Goal: Use online tool/utility: Utilize a website feature to perform a specific function

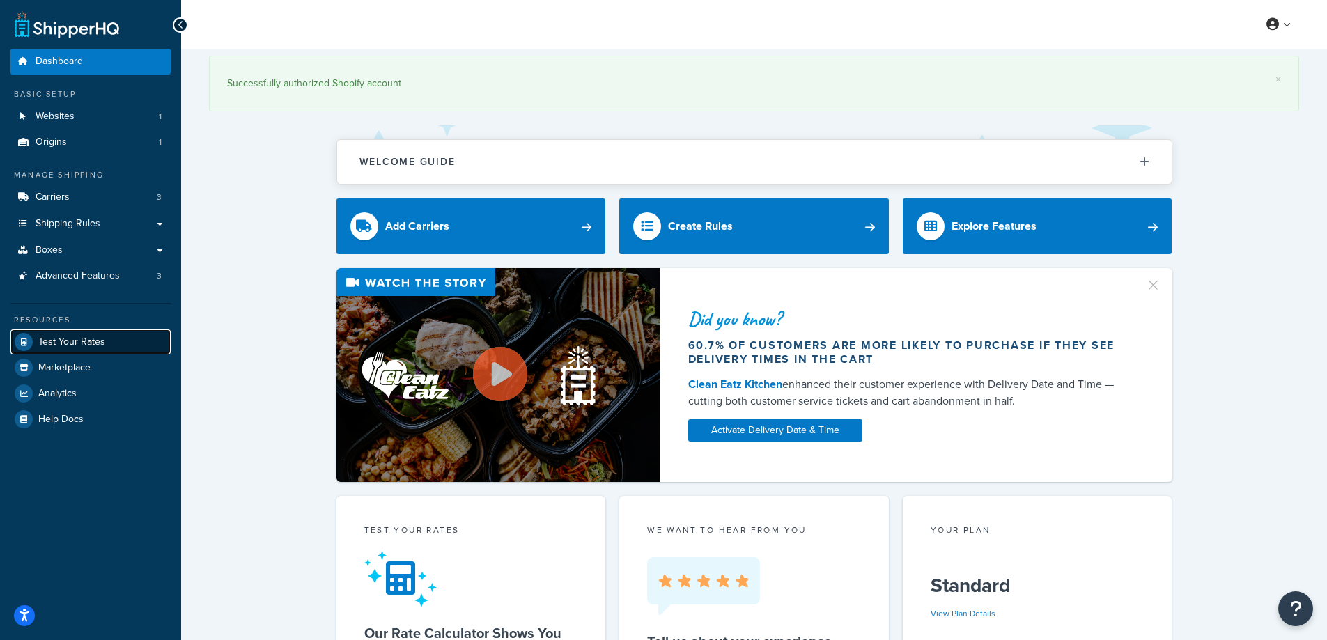
click at [90, 345] on span "Test Your Rates" at bounding box center [71, 343] width 67 height 12
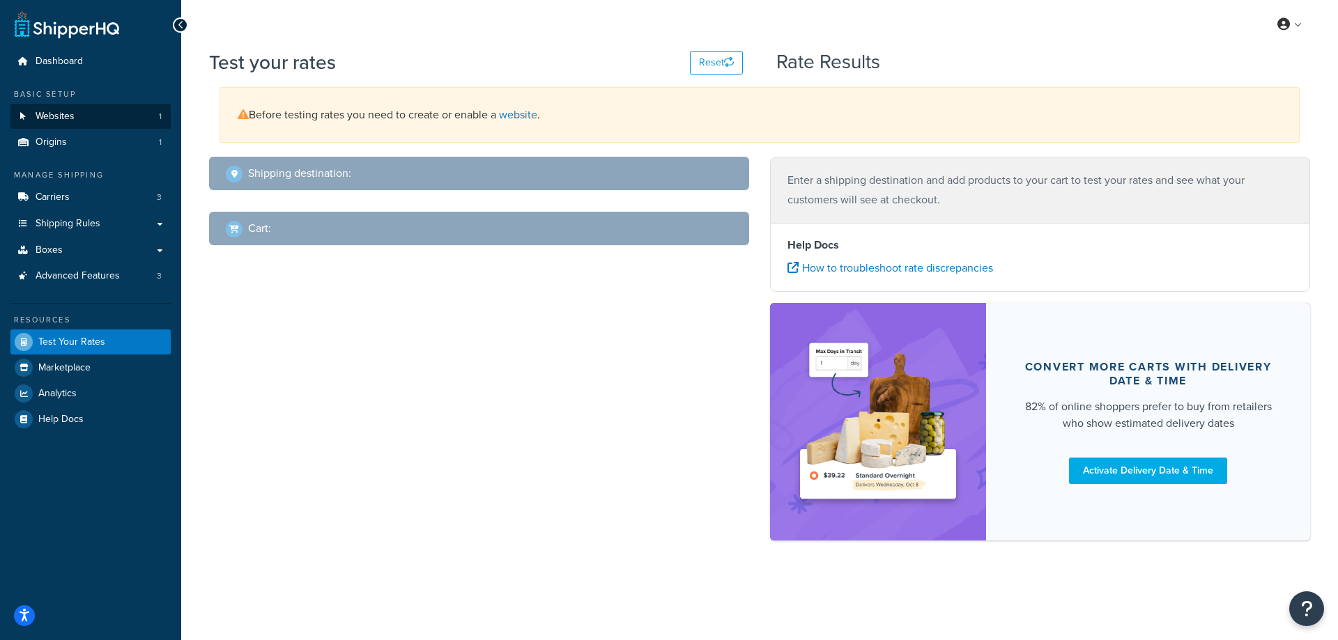
select select "[GEOGRAPHIC_DATA]"
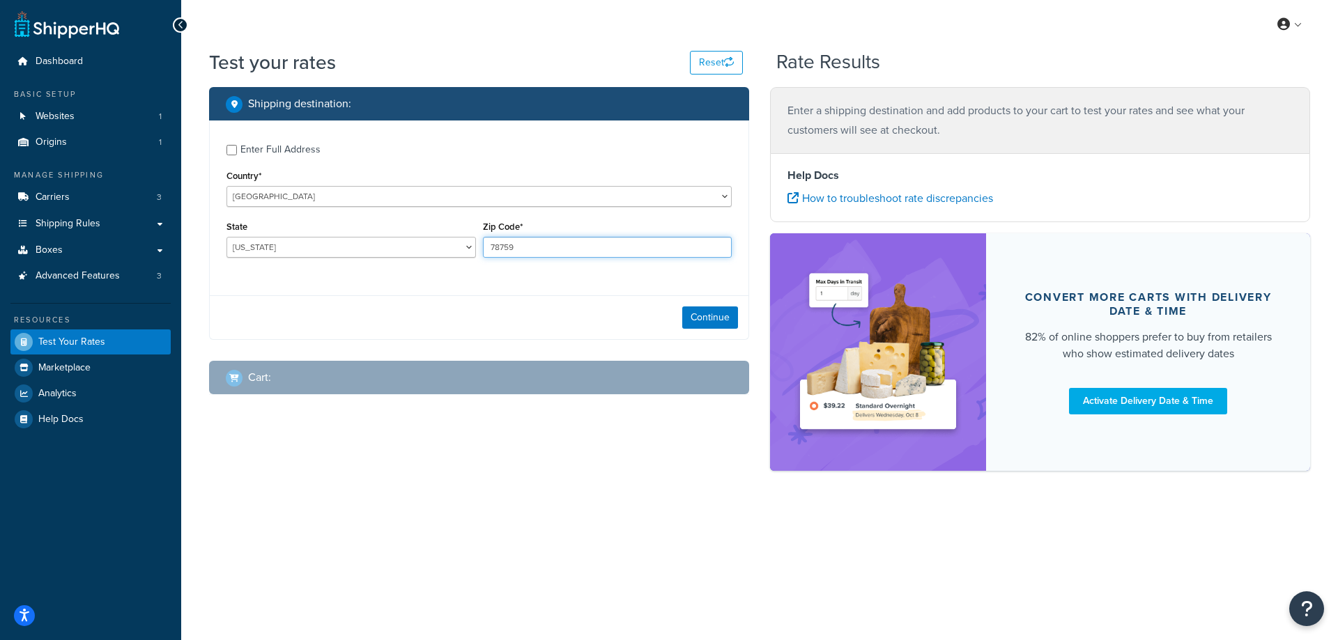
drag, startPoint x: 559, startPoint y: 252, endPoint x: 478, endPoint y: 244, distance: 81.2
click at [478, 244] on div "State [US_STATE] [US_STATE] [US_STATE] [US_STATE] [US_STATE] Armed Forces Ameri…" at bounding box center [479, 242] width 512 height 51
paste input "24326"
type input "24326"
click at [443, 280] on div "Enter Full Address Country* [GEOGRAPHIC_DATA] [GEOGRAPHIC_DATA] [GEOGRAPHIC_DAT…" at bounding box center [479, 203] width 539 height 164
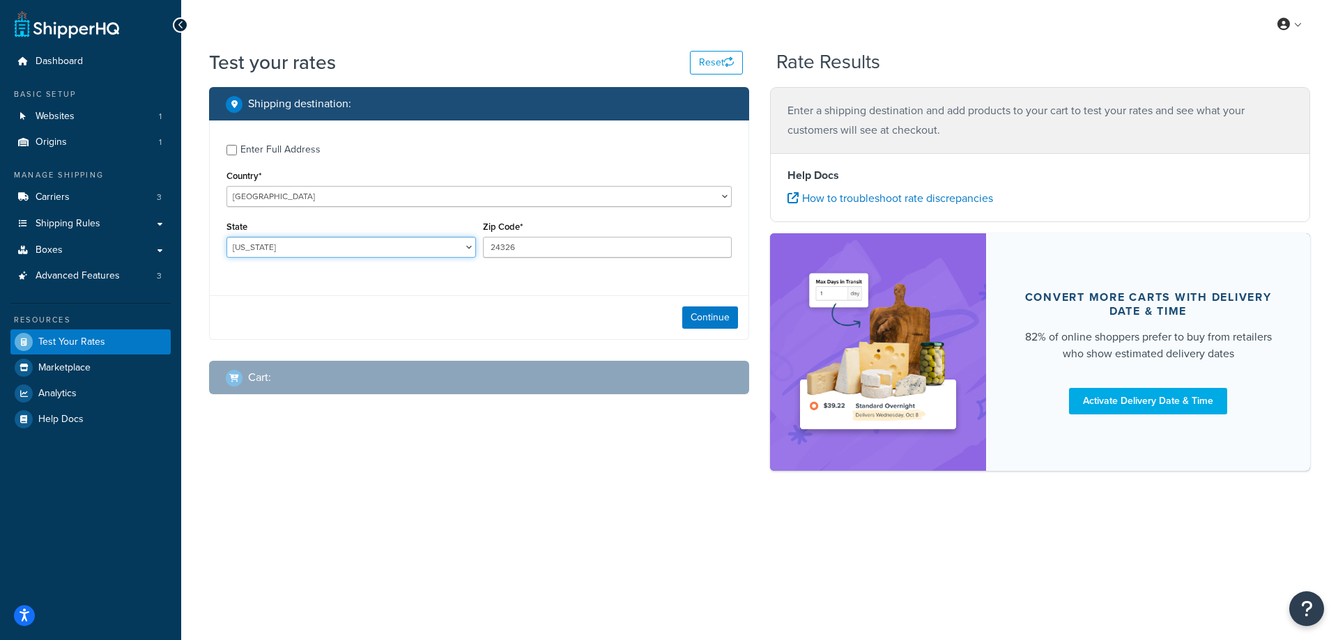
click at [269, 244] on select "[US_STATE] [US_STATE] [US_STATE] [US_STATE] [US_STATE] Armed Forces Americas Ar…" at bounding box center [350, 247] width 249 height 21
select select "VA"
click at [226, 237] on select "[US_STATE] [US_STATE] [US_STATE] [US_STATE] [US_STATE] Armed Forces Americas Ar…" at bounding box center [350, 247] width 249 height 21
click at [716, 316] on button "Continue" at bounding box center [710, 318] width 56 height 22
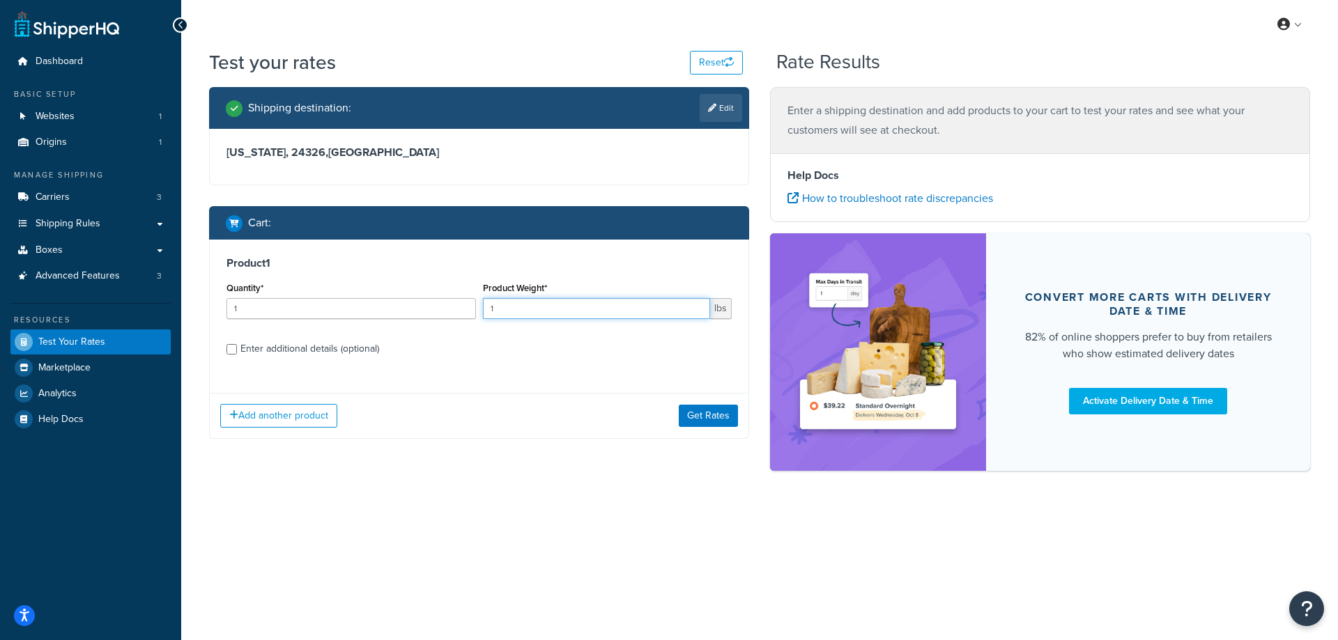
drag, startPoint x: 542, startPoint y: 303, endPoint x: 486, endPoint y: 301, distance: 55.8
click at [486, 301] on input "1" at bounding box center [597, 308] width 228 height 21
paste input "8.7"
type input "8.71"
click at [356, 304] on input "1" at bounding box center [350, 308] width 249 height 21
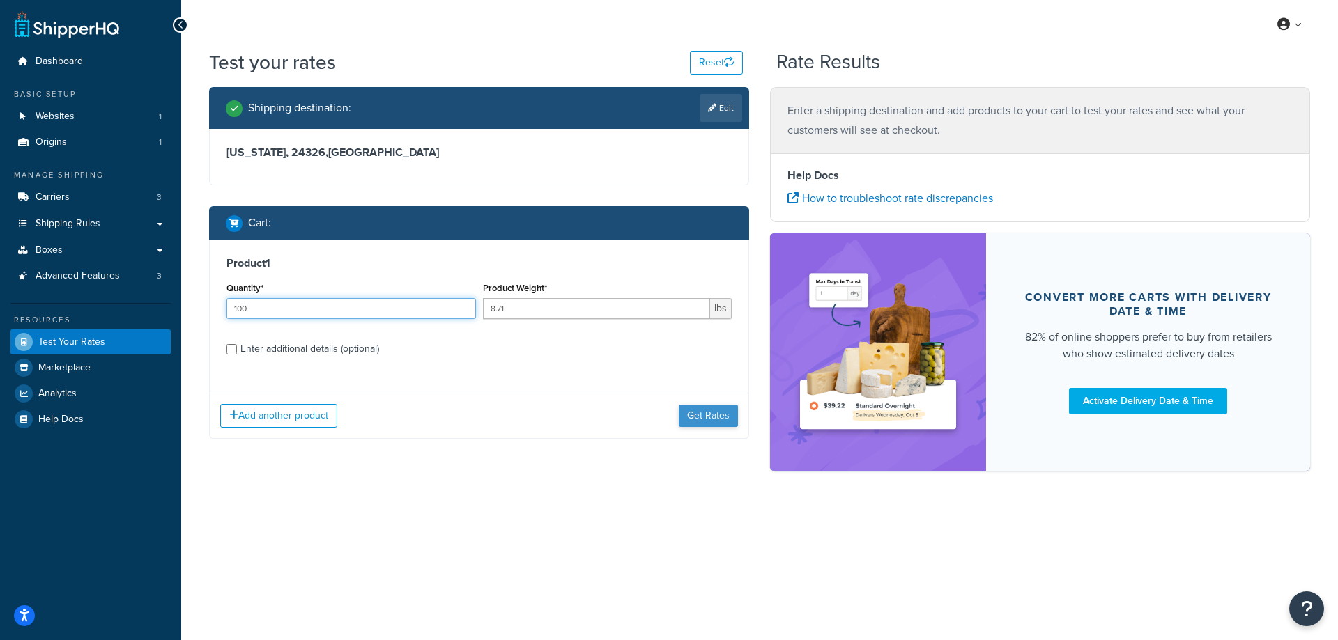
type input "100"
click at [696, 413] on button "Get Rates" at bounding box center [708, 416] width 59 height 22
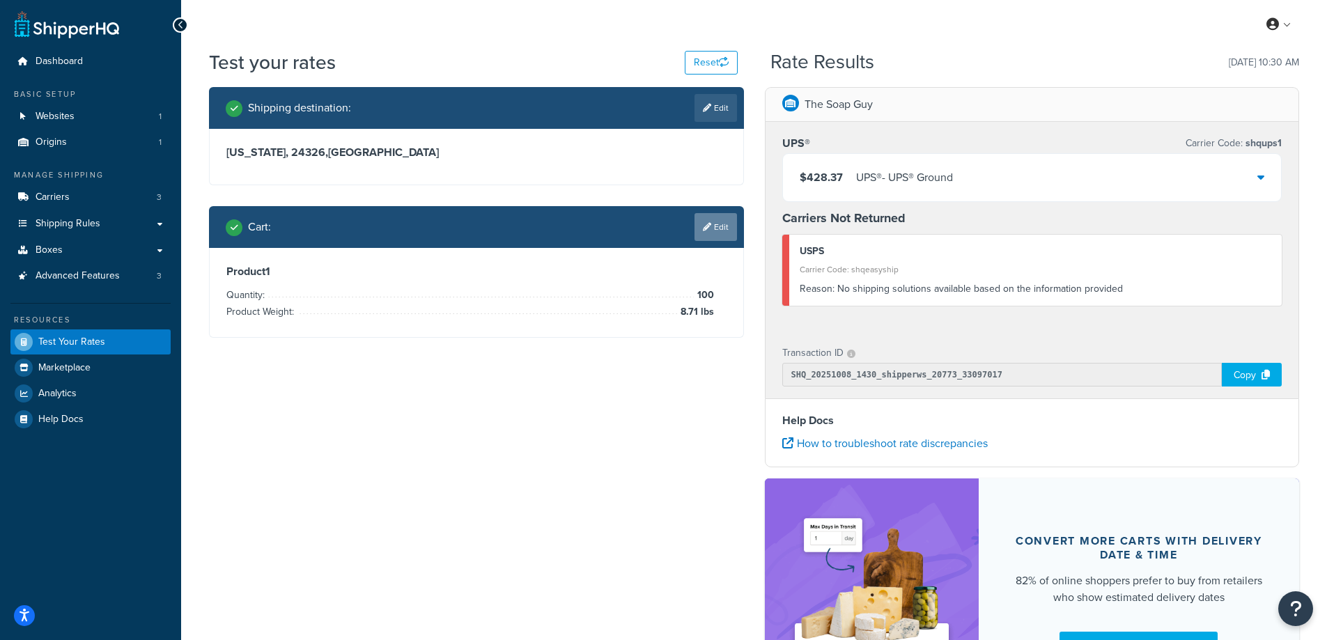
click at [714, 225] on link "Edit" at bounding box center [716, 227] width 43 height 28
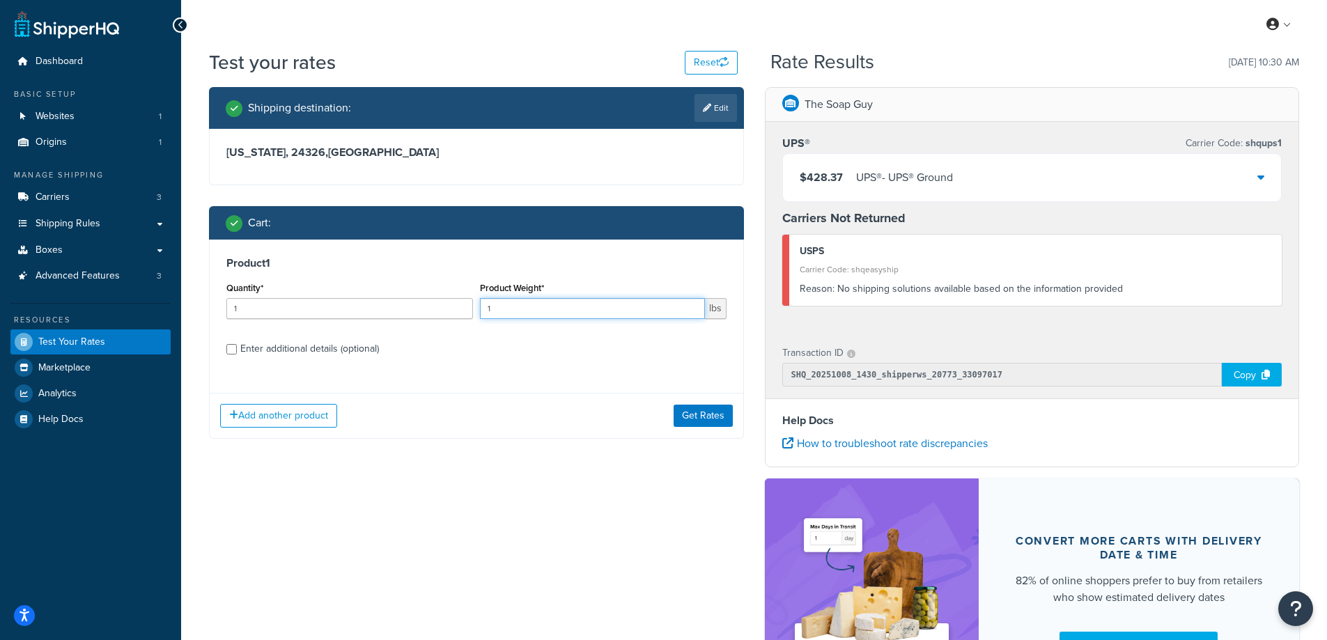
drag, startPoint x: 508, startPoint y: 309, endPoint x: 477, endPoint y: 307, distance: 30.7
click at [477, 307] on div "Product Weight* 1 lbs" at bounding box center [604, 304] width 254 height 51
paste input "8.7"
type input "8.71"
click at [512, 335] on div "Product 1 Quantity* 1 Product Weight* 8.71 lbs Enter additional details (option…" at bounding box center [477, 311] width 534 height 143
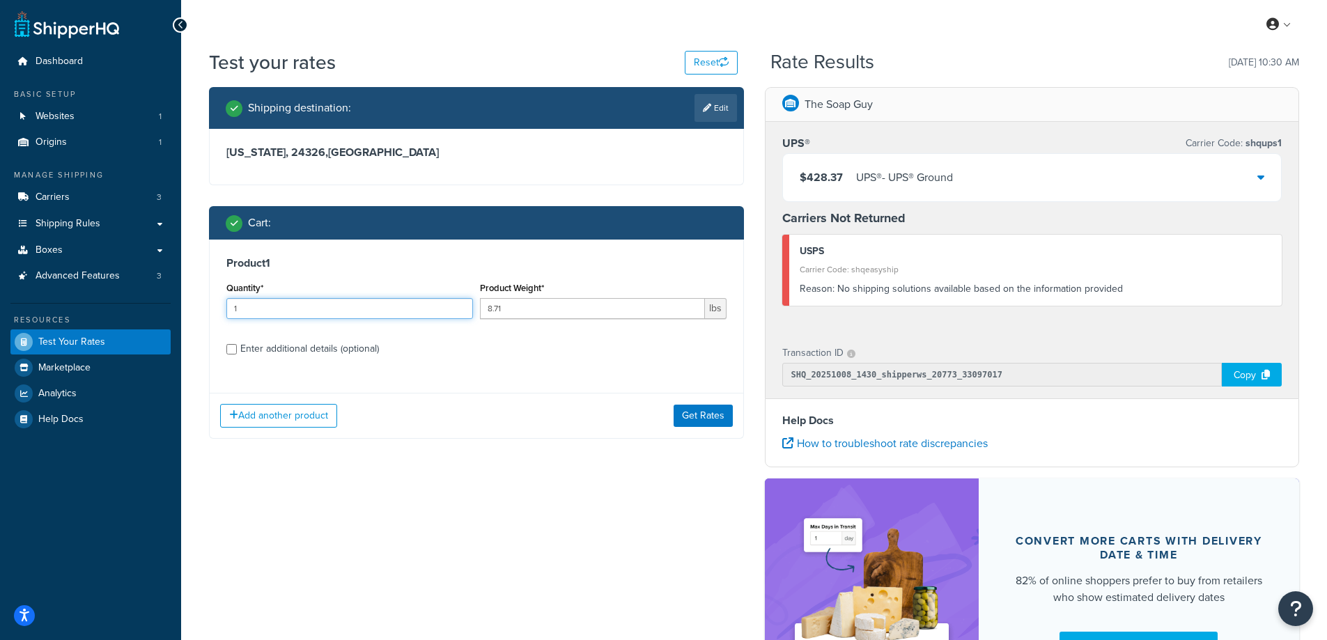
click at [343, 302] on input "1" at bounding box center [349, 308] width 247 height 21
type input "100"
click at [693, 417] on button "Get Rates" at bounding box center [703, 416] width 59 height 22
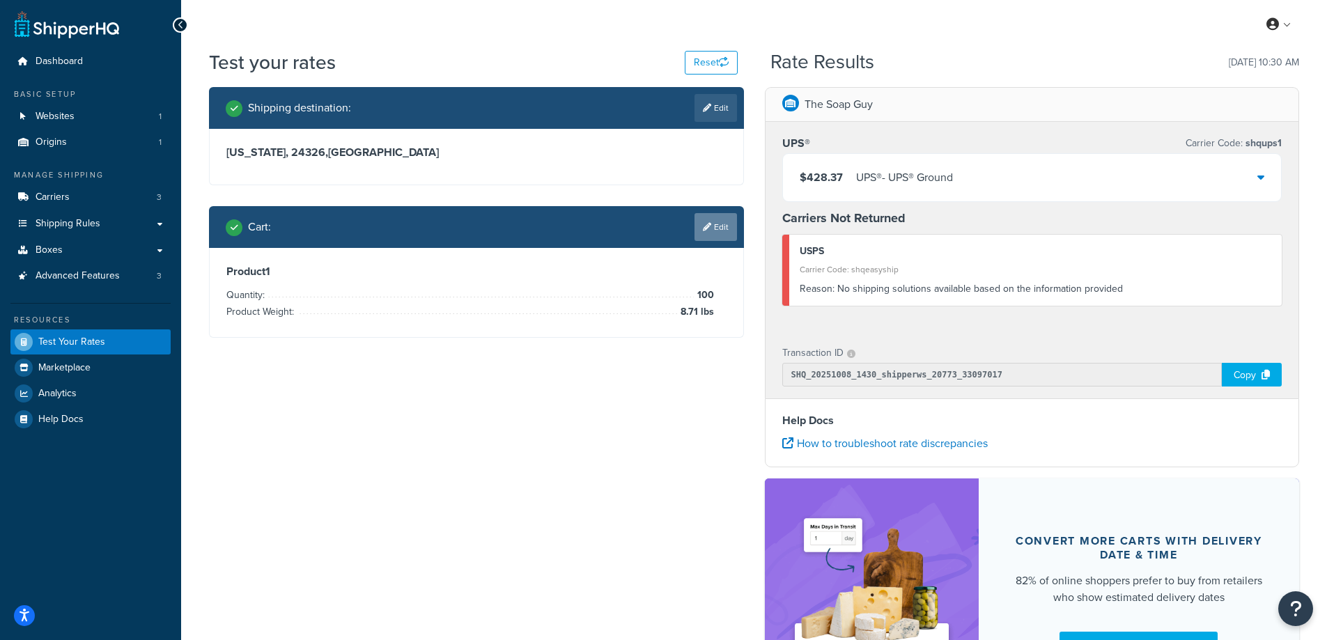
click at [710, 226] on link "Edit" at bounding box center [716, 227] width 43 height 28
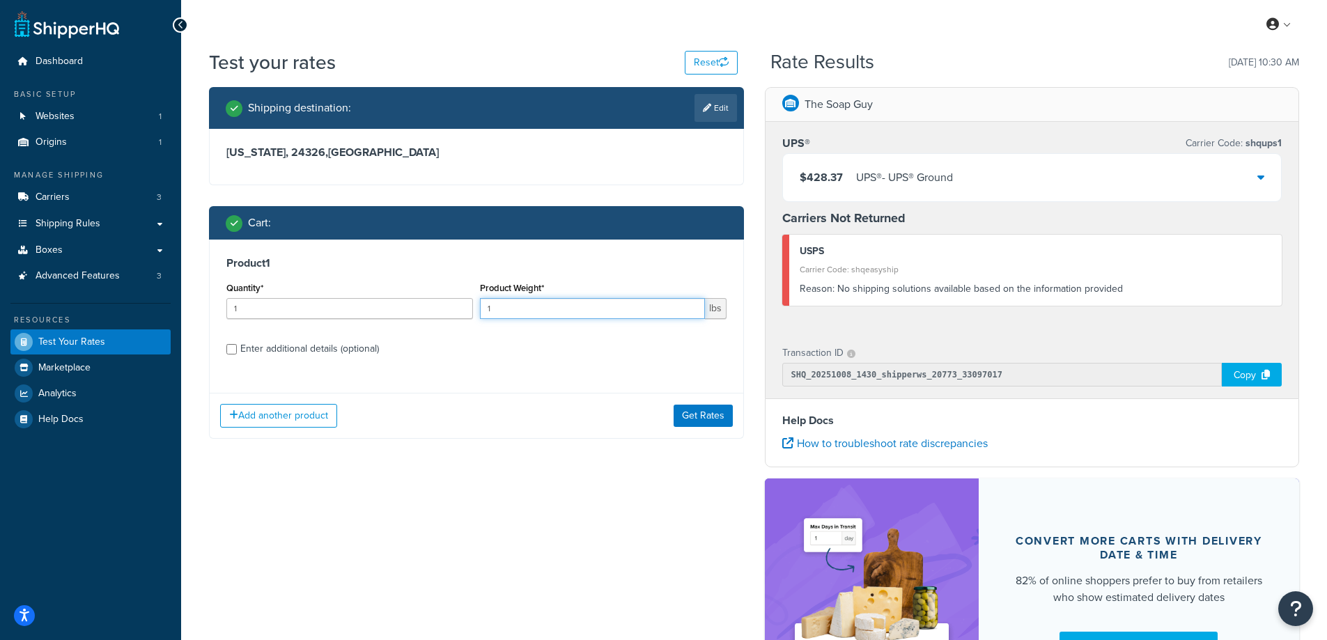
drag, startPoint x: 527, startPoint y: 310, endPoint x: 481, endPoint y: 307, distance: 46.1
click at [481, 307] on input "1" at bounding box center [592, 308] width 225 height 21
paste input "1.27"
type input "11.27"
click at [471, 346] on label "Enter additional details (optional)" at bounding box center [483, 348] width 486 height 22
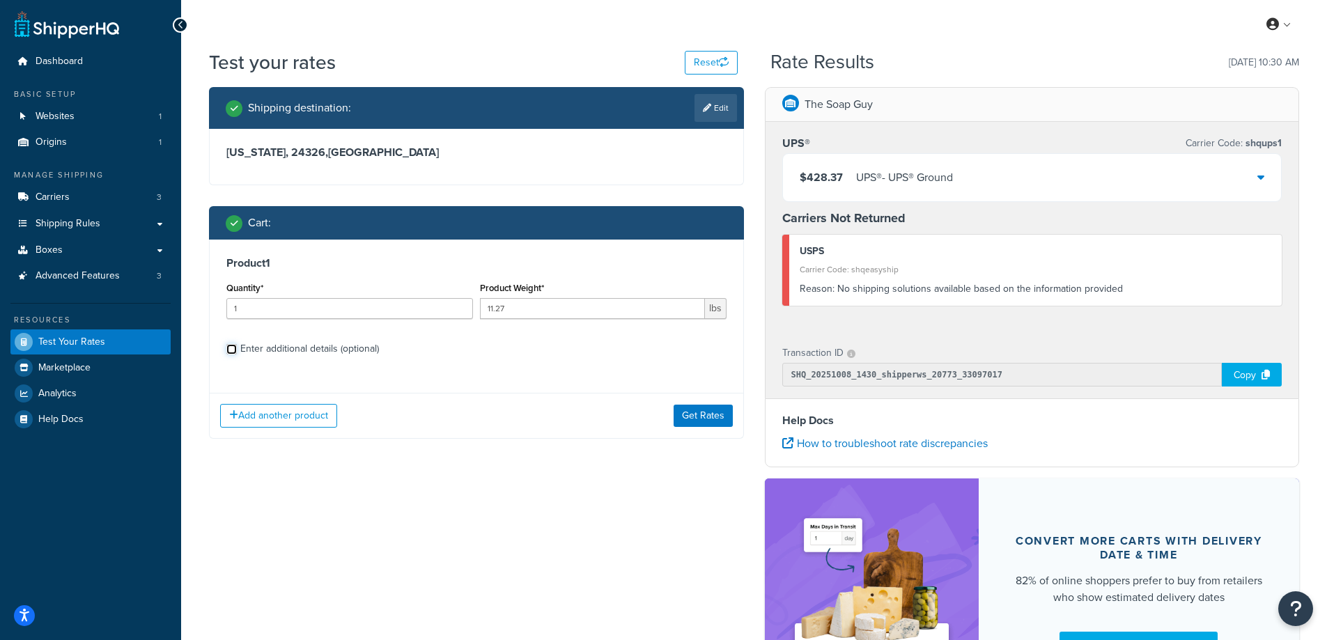
click at [237, 346] on input "Enter additional details (optional)" at bounding box center [231, 349] width 10 height 10
checkbox input "true"
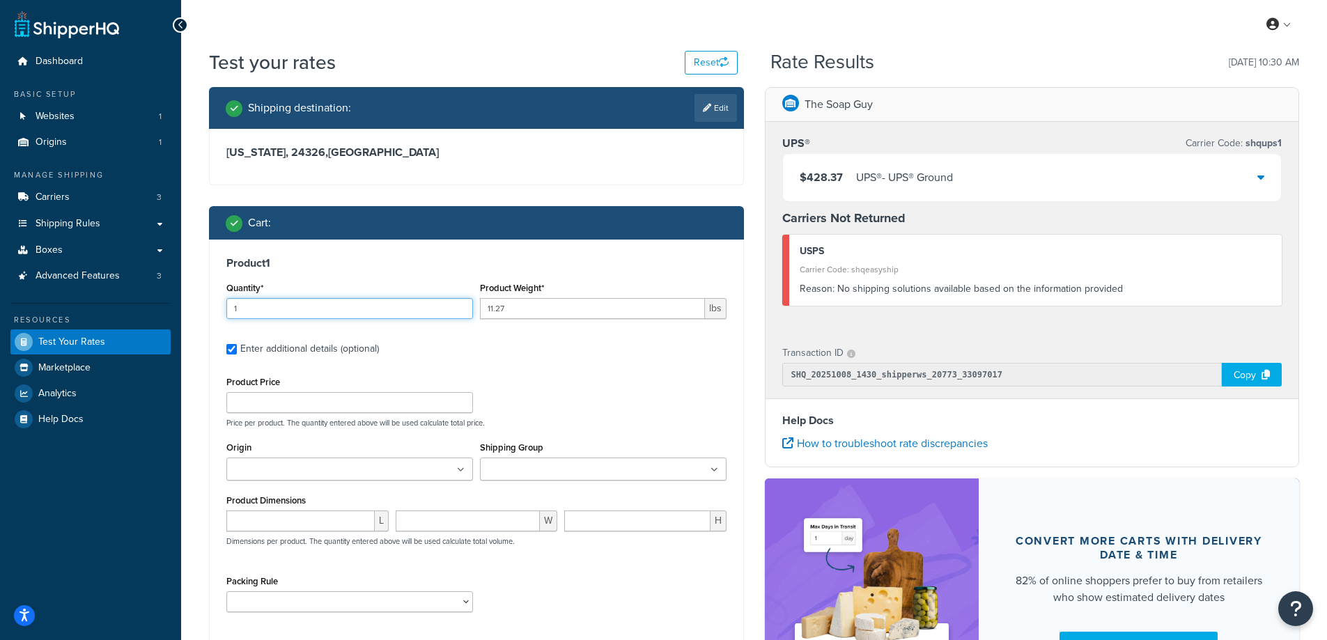
click at [272, 314] on input "1" at bounding box center [349, 308] width 247 height 21
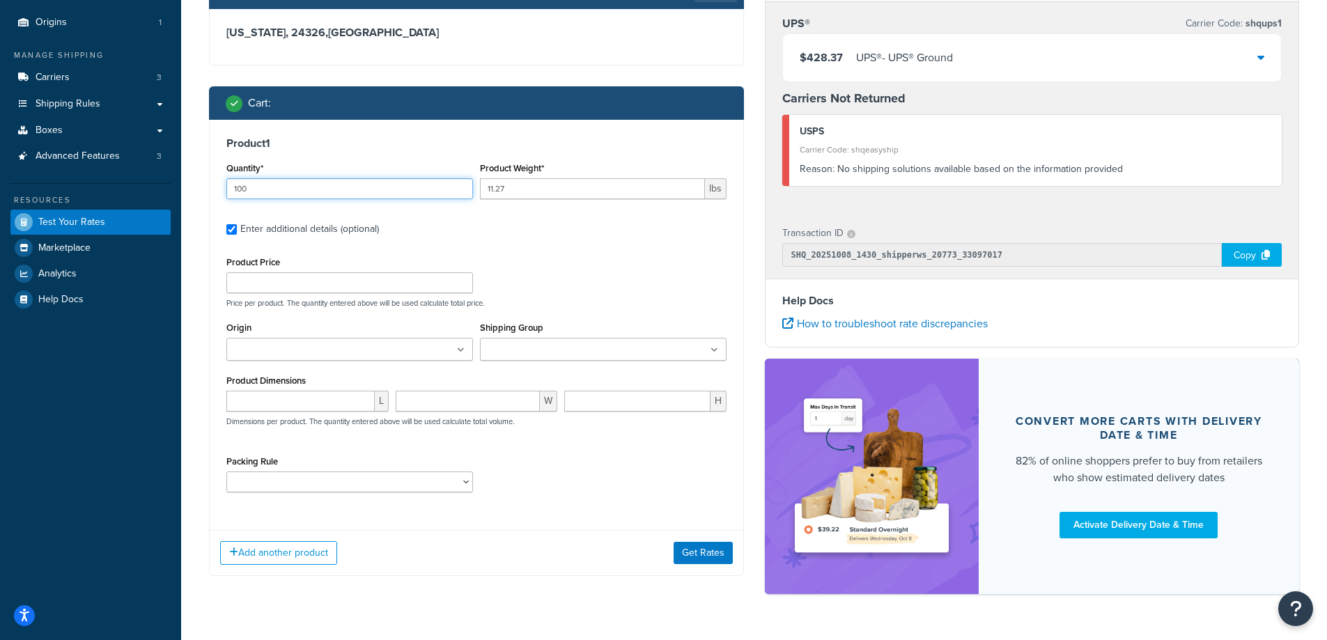
scroll to position [157, 0]
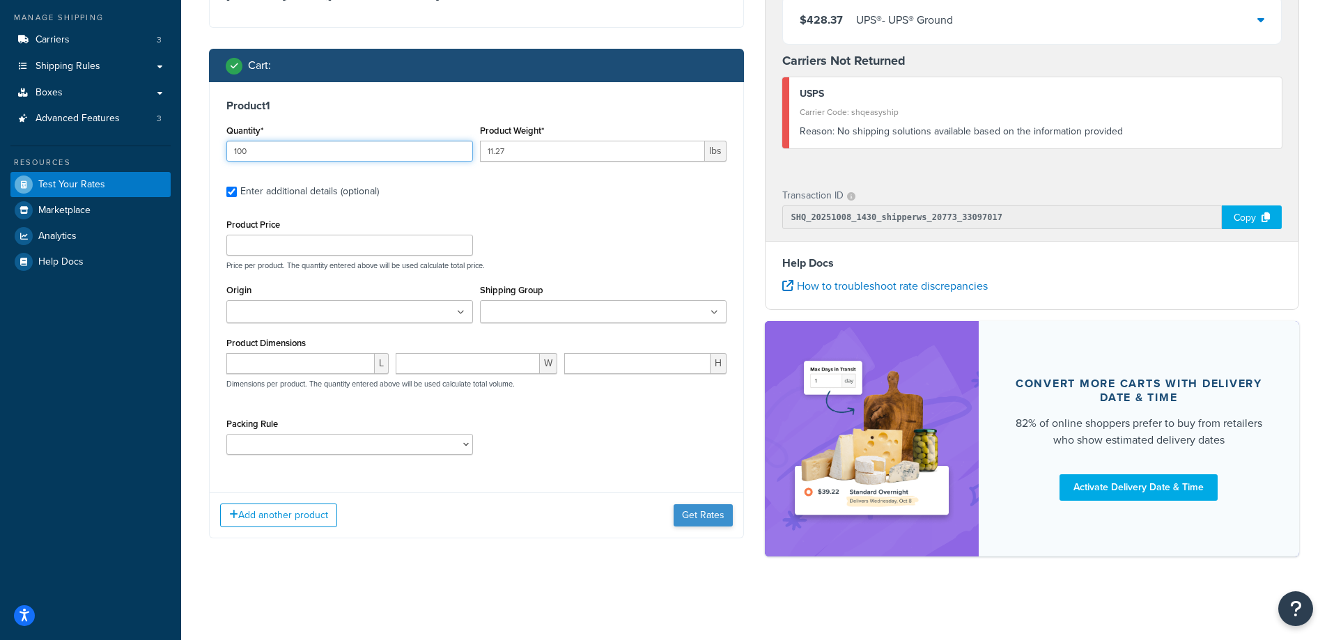
type input "100"
click at [692, 514] on button "Get Rates" at bounding box center [703, 515] width 59 height 22
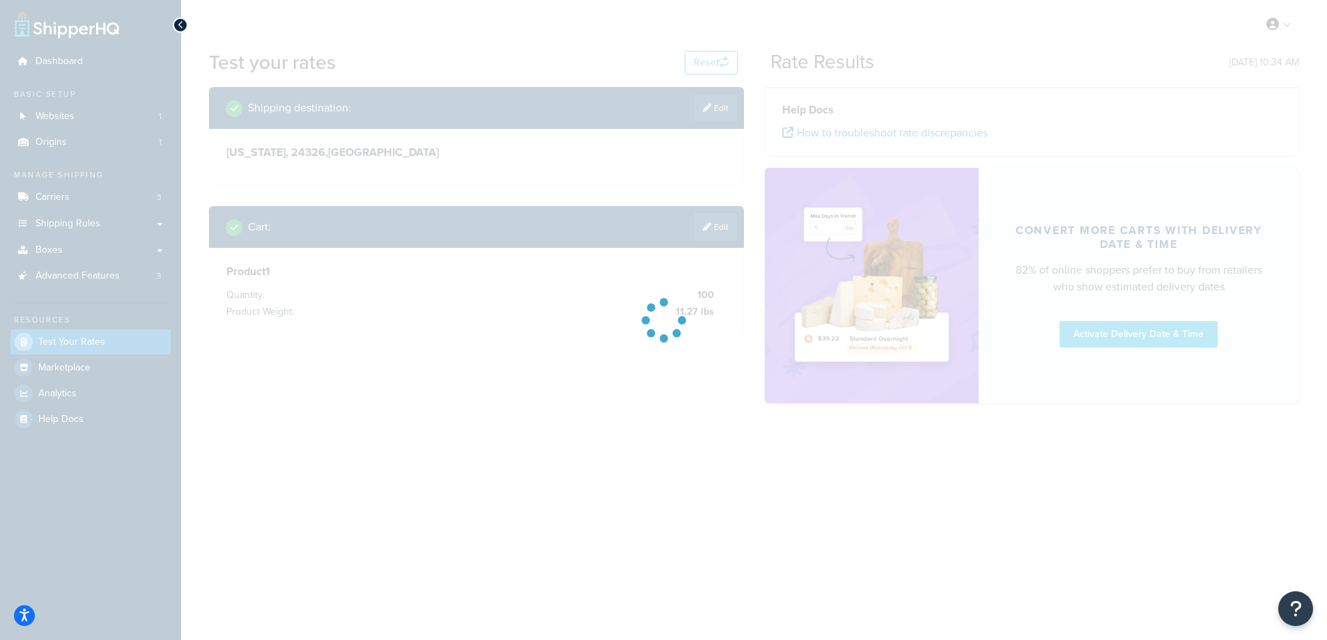
scroll to position [0, 0]
